Goal: Information Seeking & Learning: Learn about a topic

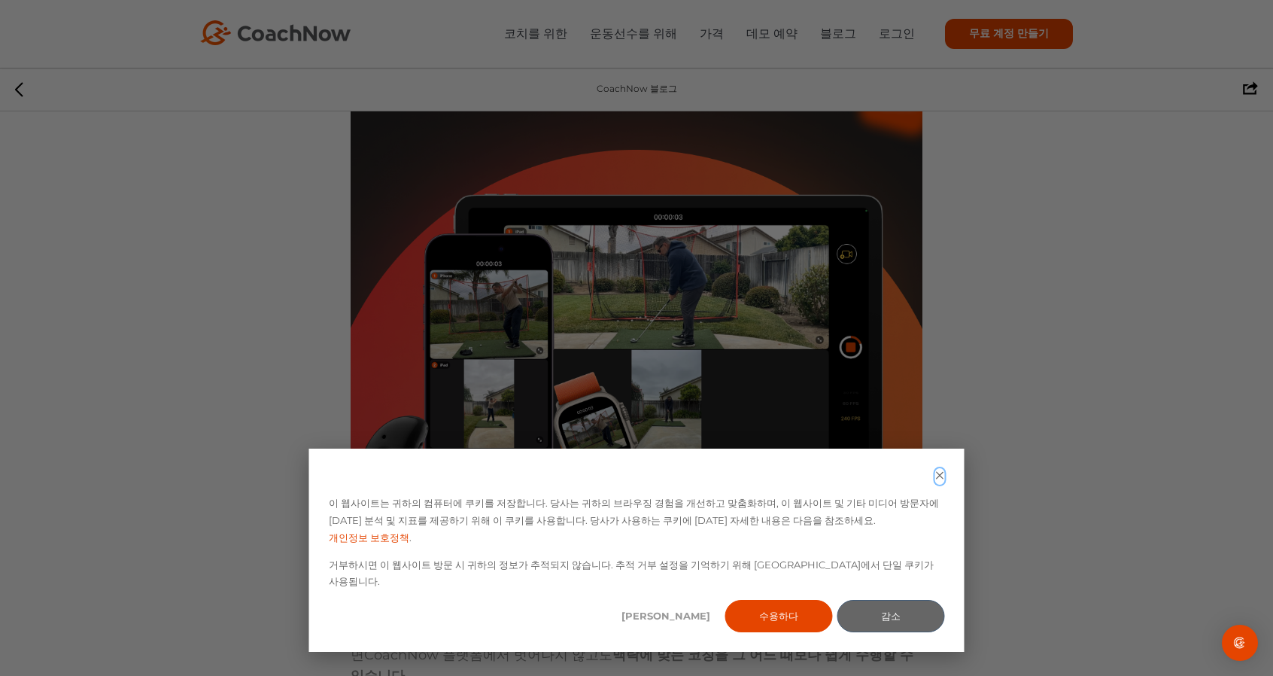
click at [940, 480] on icon "쿠키 배너 닫기" at bounding box center [940, 475] width 10 height 10
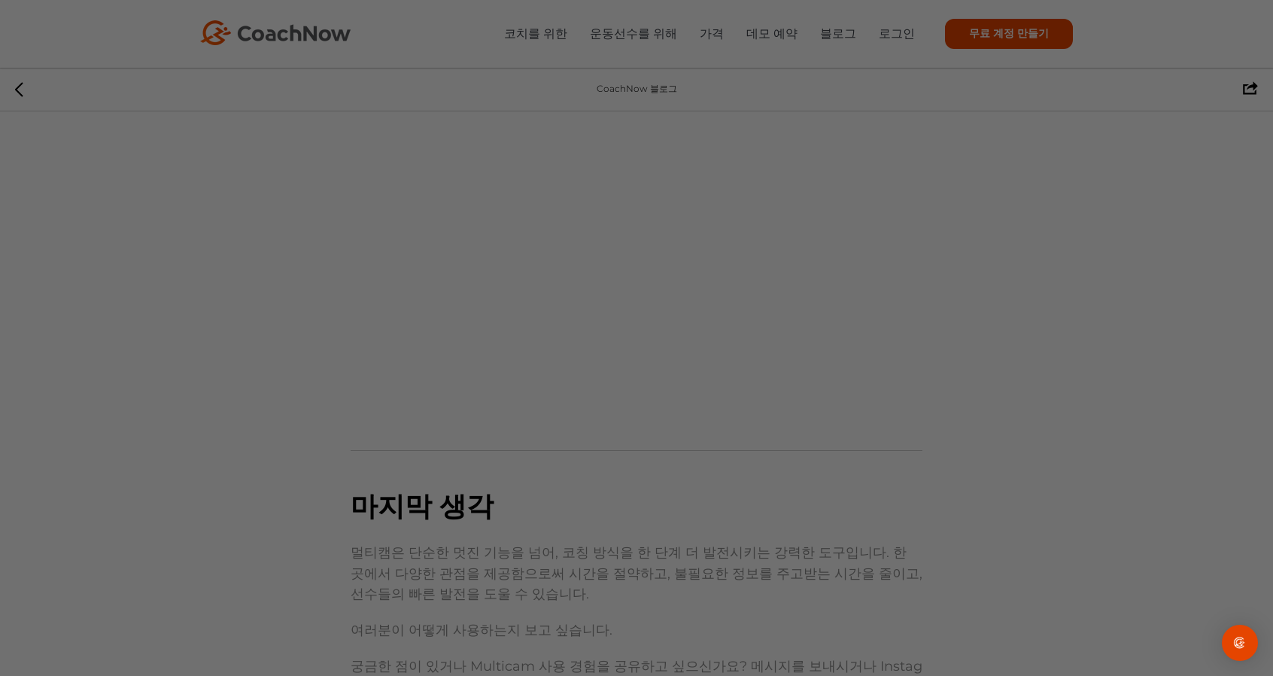
scroll to position [3762, 0]
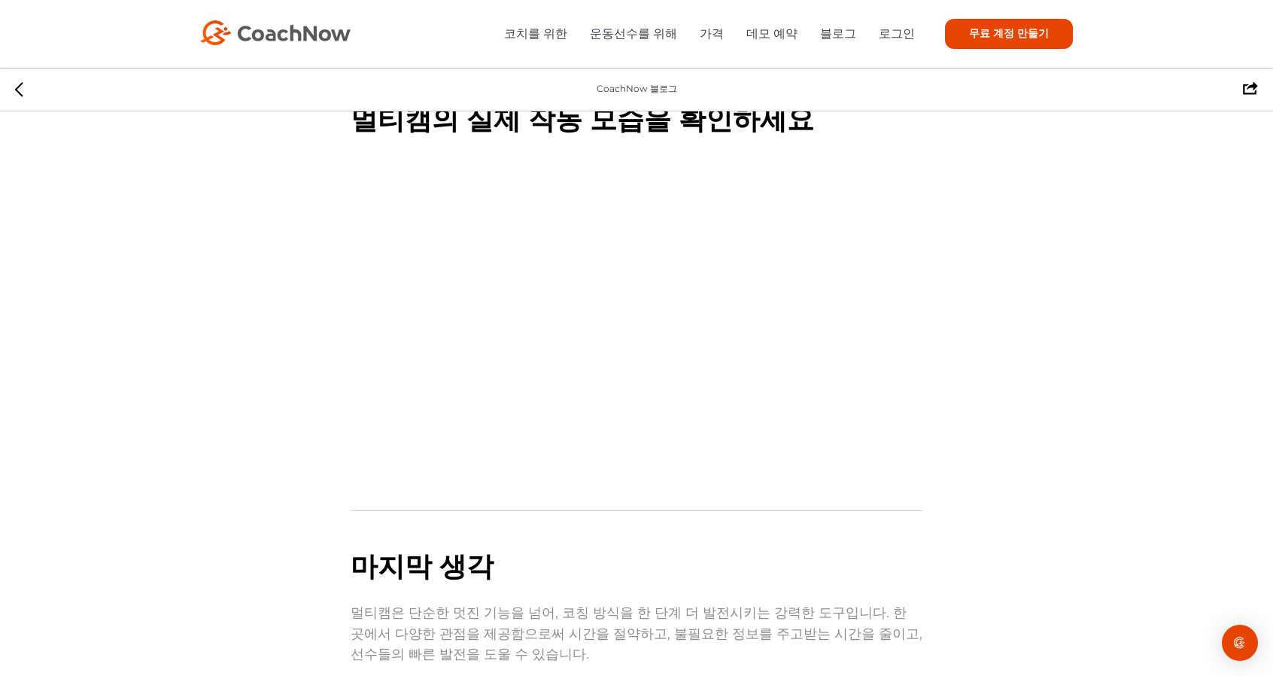
click at [551, 25] on li "코치를 위한" at bounding box center [541, 33] width 74 height 19
click at [558, 37] on font "코치를 위한" at bounding box center [535, 33] width 63 height 14
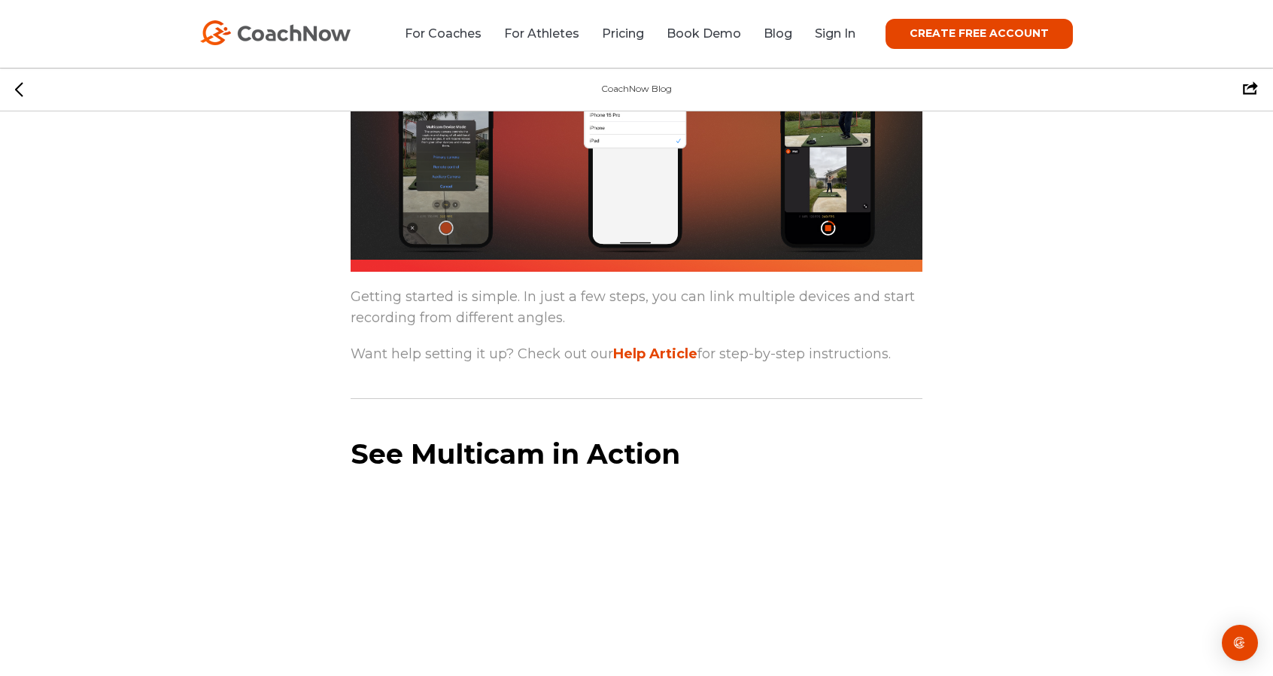
scroll to position [3375, 0]
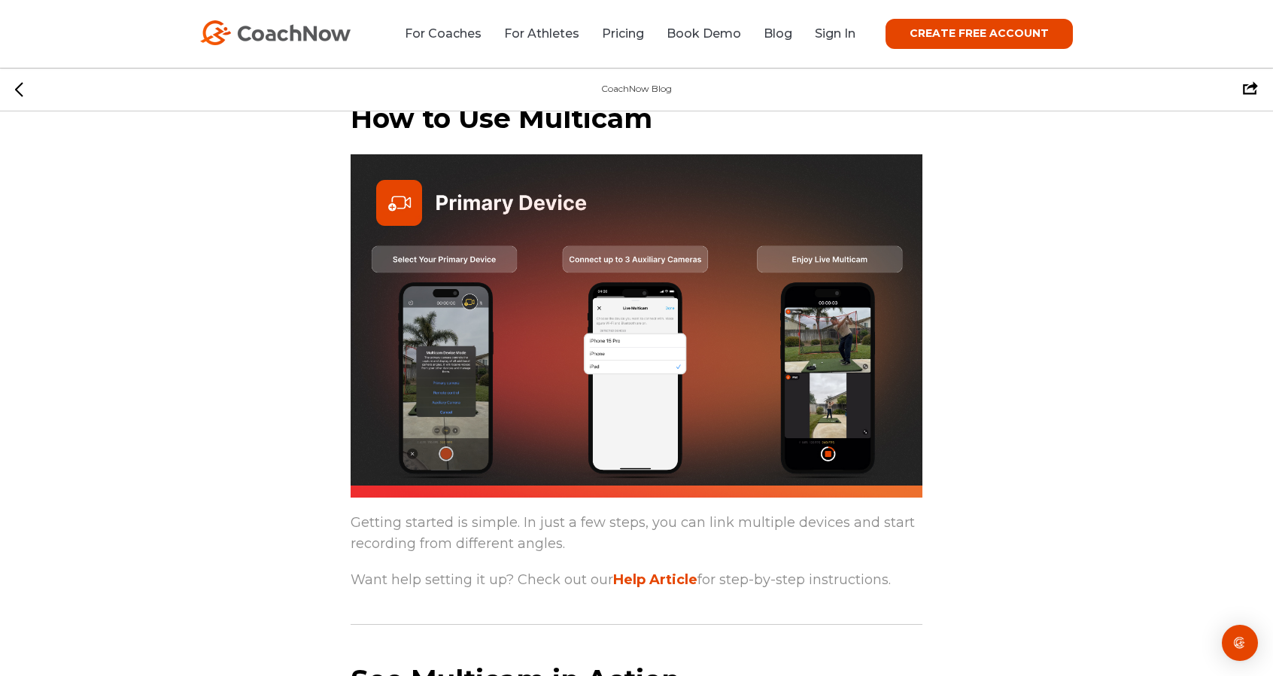
click at [591, 342] on img at bounding box center [637, 325] width 572 height 343
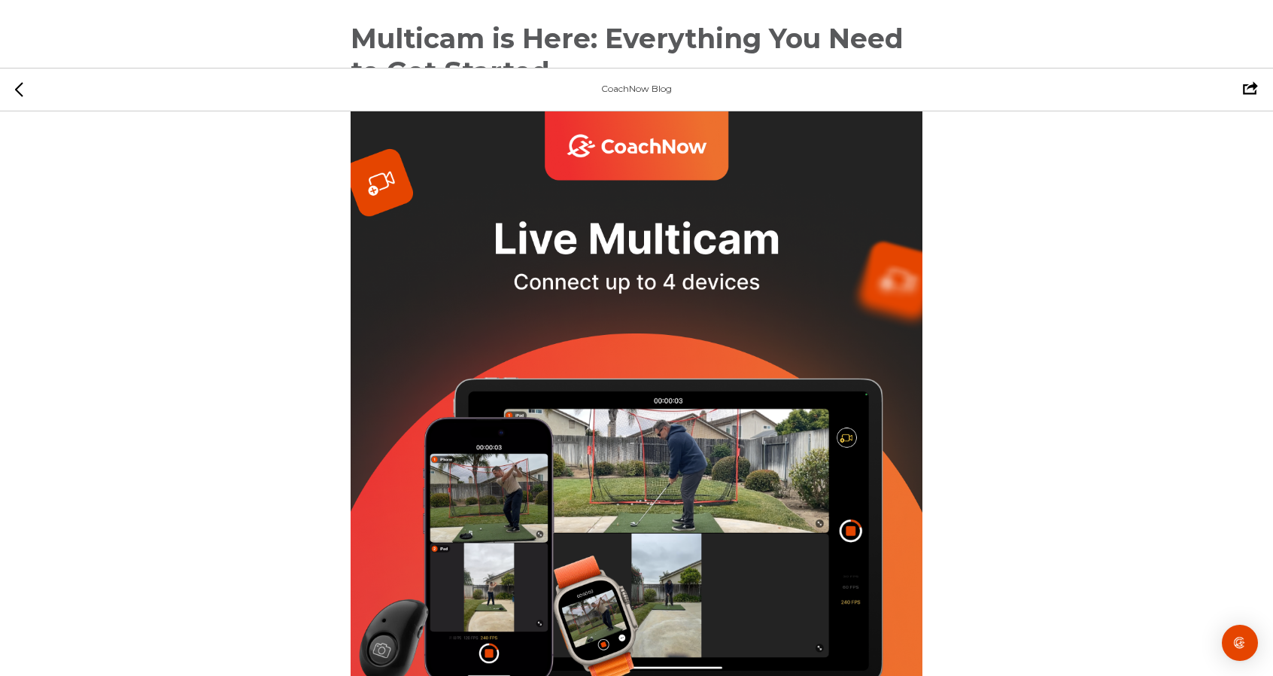
scroll to position [0, 0]
